Goal: Task Accomplishment & Management: Manage account settings

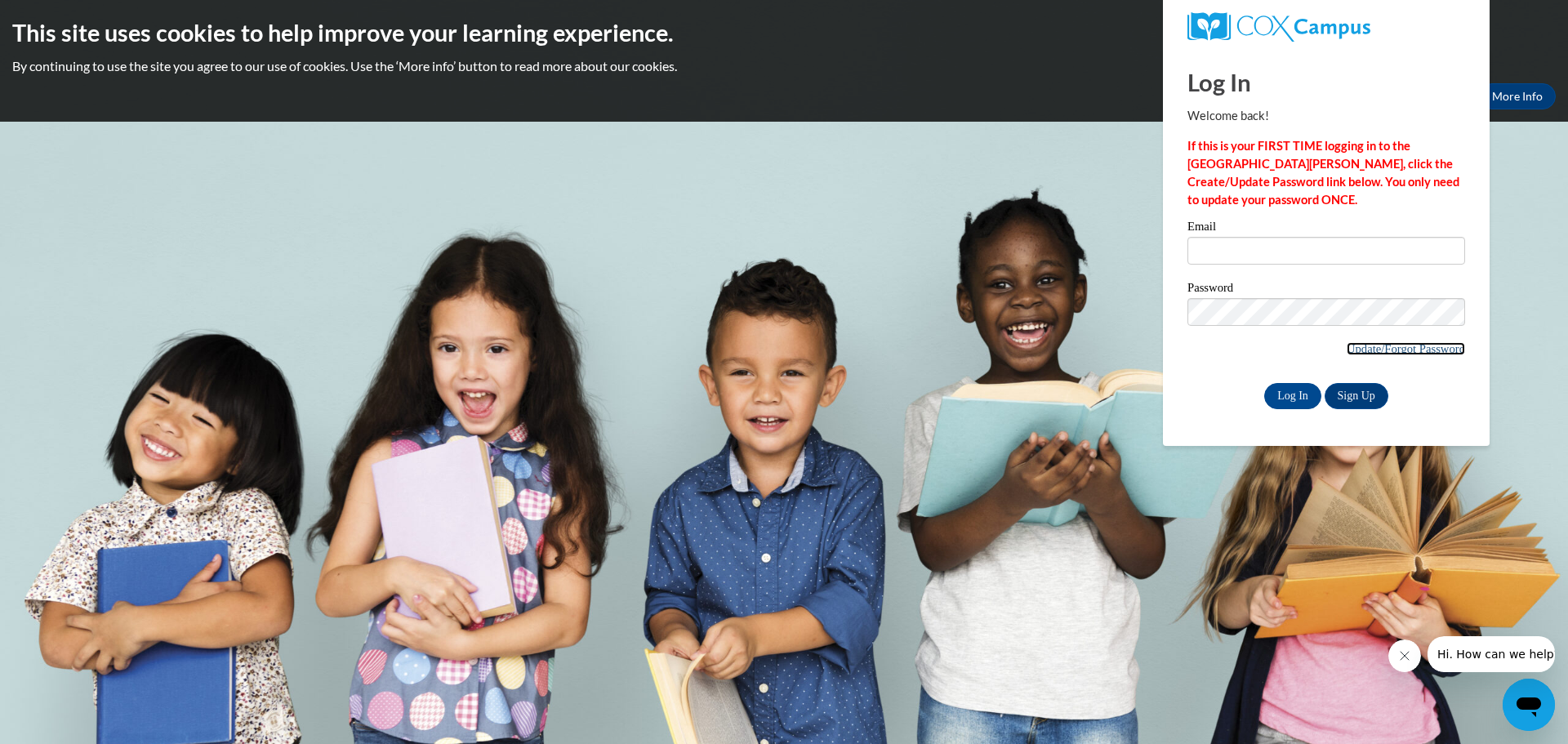
click at [1361, 350] on link "Update/Forgot Password" at bounding box center [1406, 348] width 118 height 13
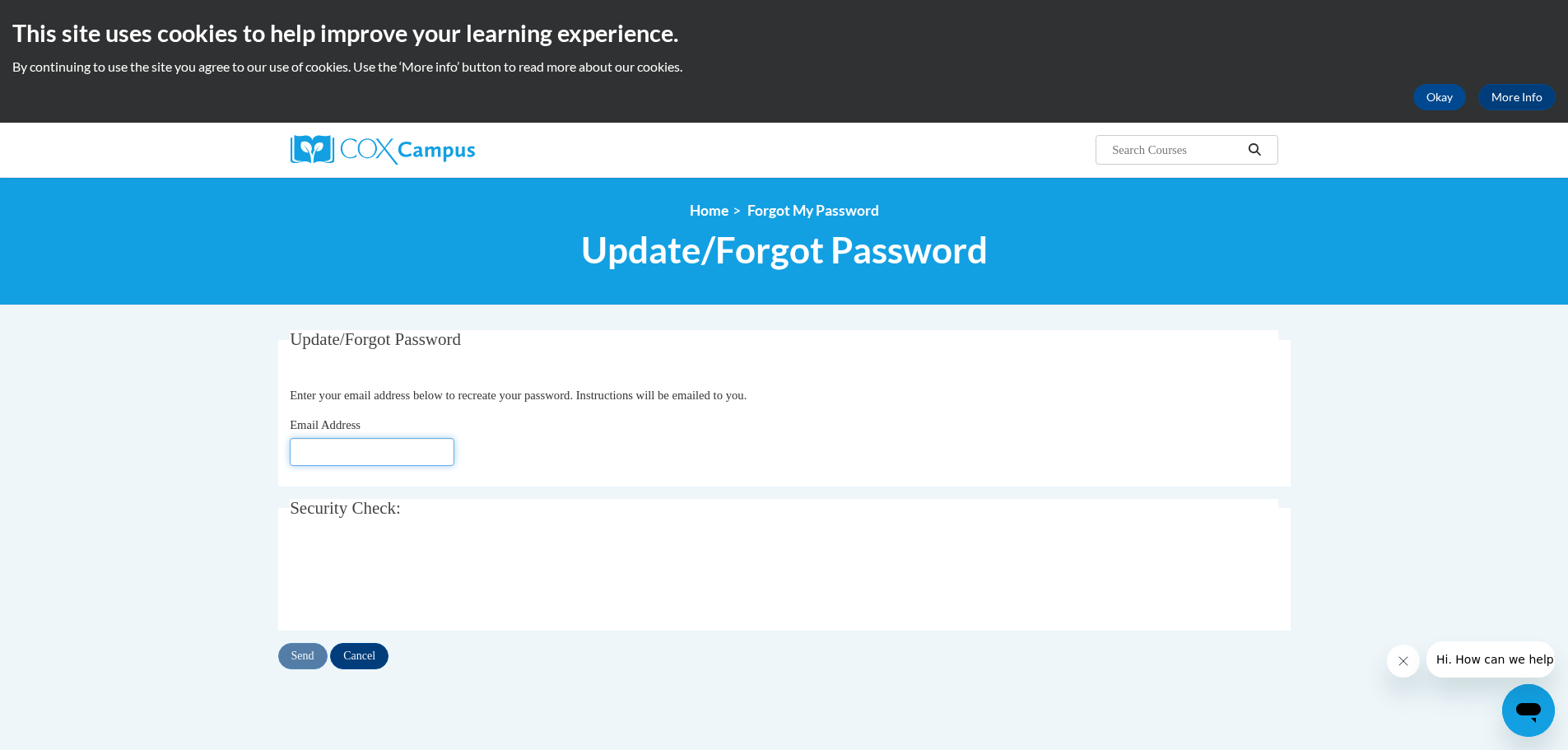
click at [340, 452] on input "Email Address" at bounding box center [372, 452] width 164 height 28
click at [374, 459] on input "Email Address" at bounding box center [372, 452] width 164 height 28
type input "[EMAIL_ADDRESS][DOMAIN_NAME]"
click at [304, 650] on input "Send" at bounding box center [303, 656] width 49 height 26
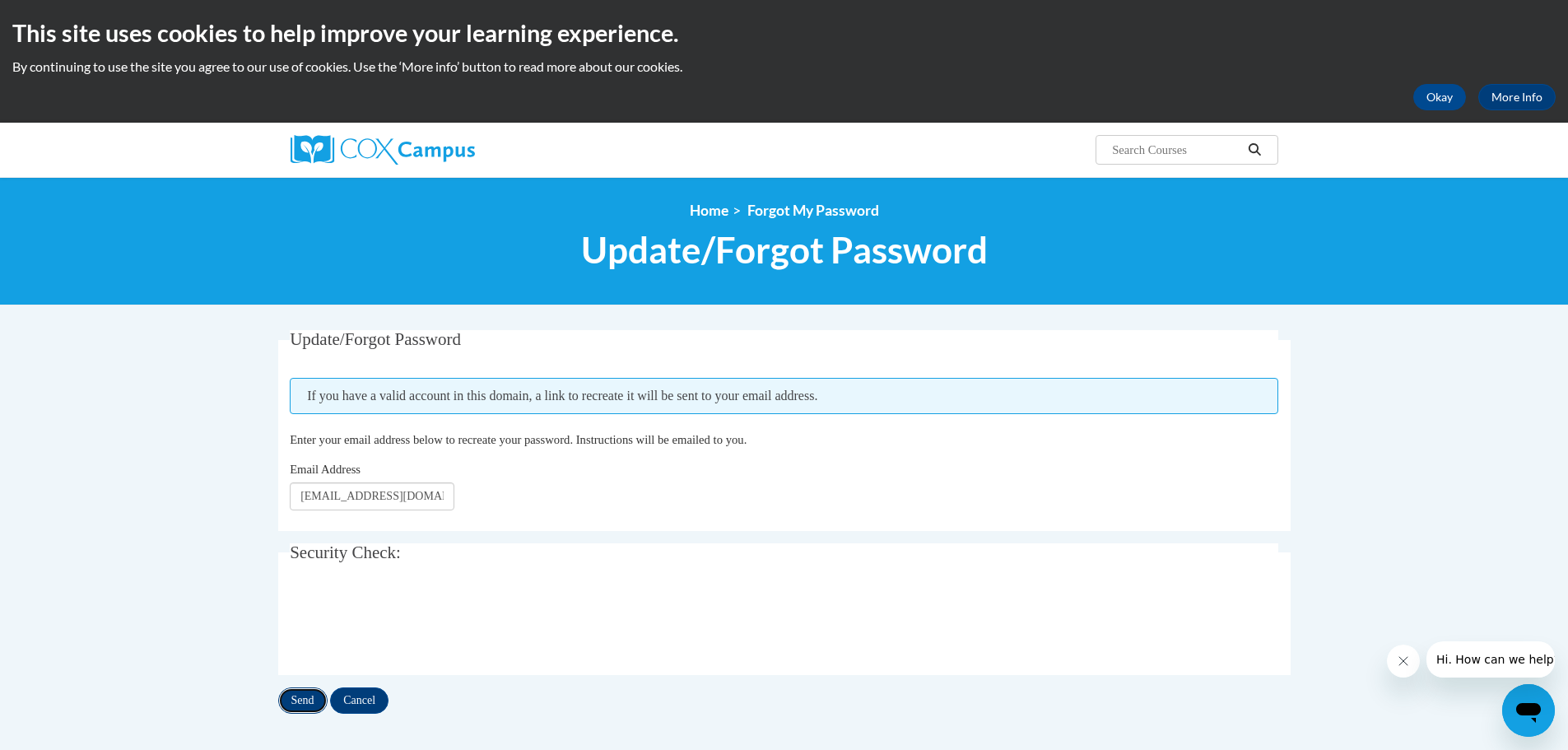
click at [301, 701] on input "Send" at bounding box center [303, 701] width 49 height 26
